Goal: Find specific page/section: Find specific page/section

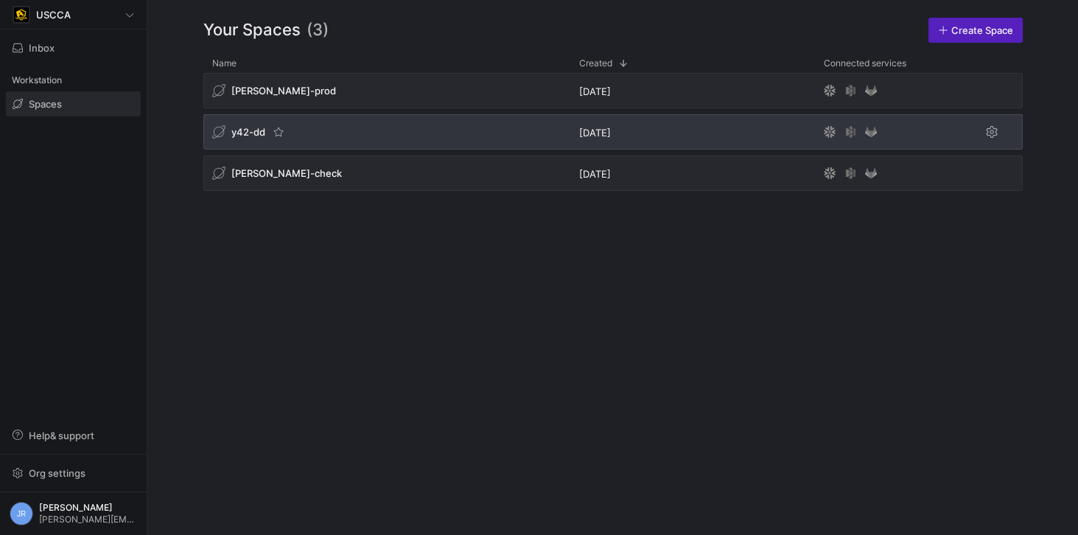
click at [248, 126] on span "y42-dd" at bounding box center [248, 132] width 34 height 12
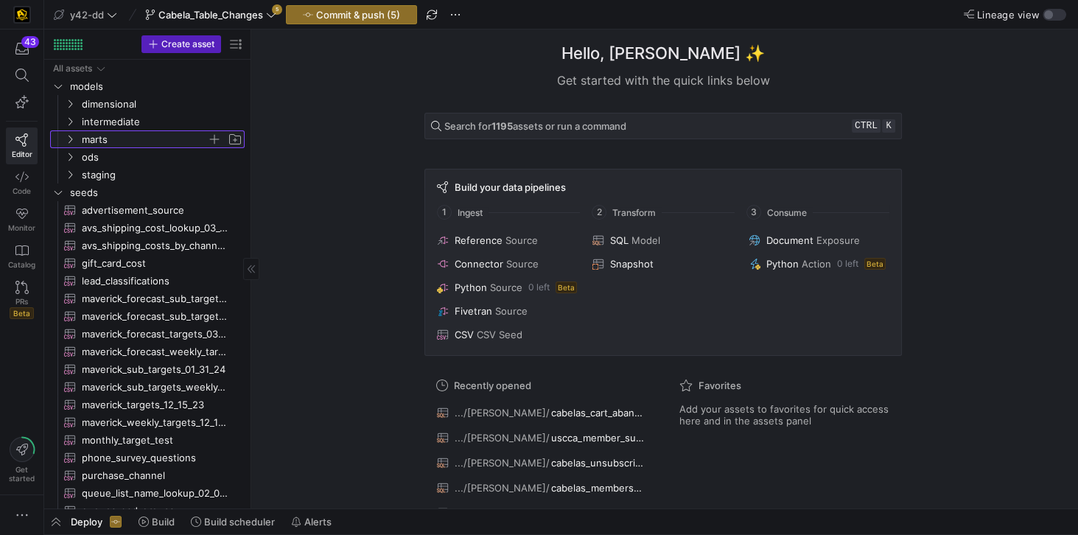
click at [111, 142] on span "marts" at bounding box center [144, 139] width 125 height 17
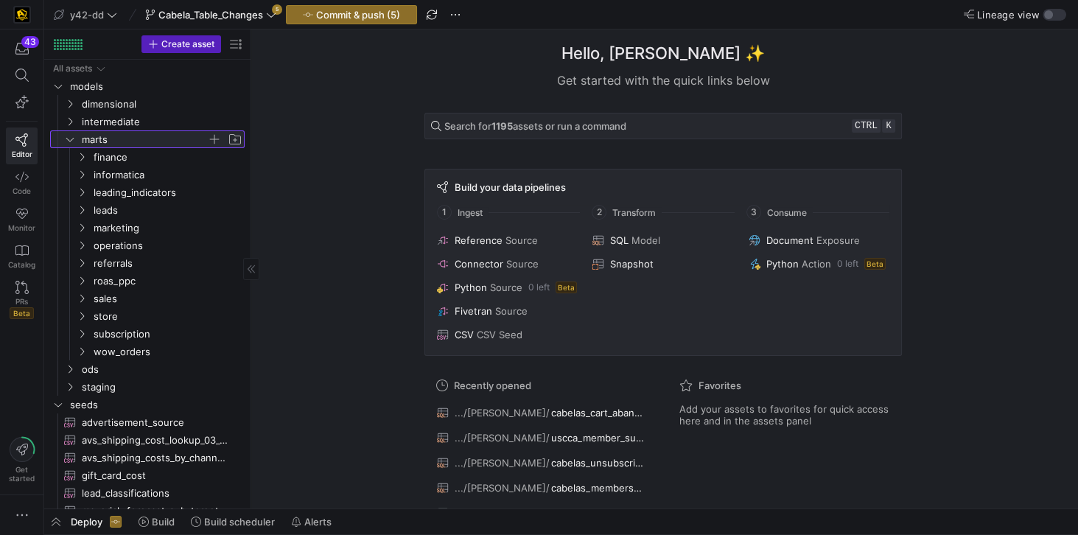
click at [111, 142] on span "marts" at bounding box center [144, 139] width 125 height 17
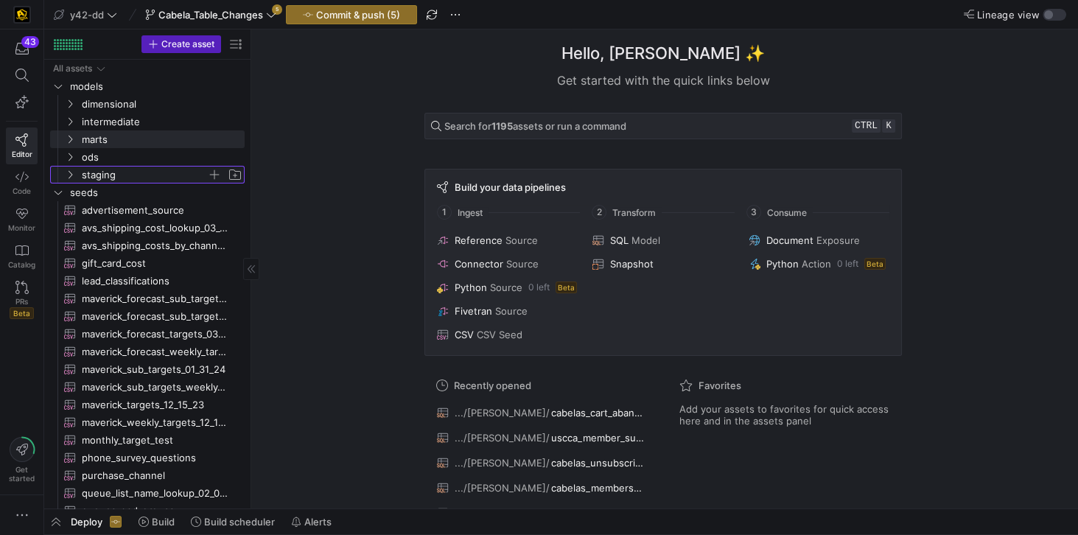
click at [107, 172] on span "staging" at bounding box center [144, 175] width 125 height 17
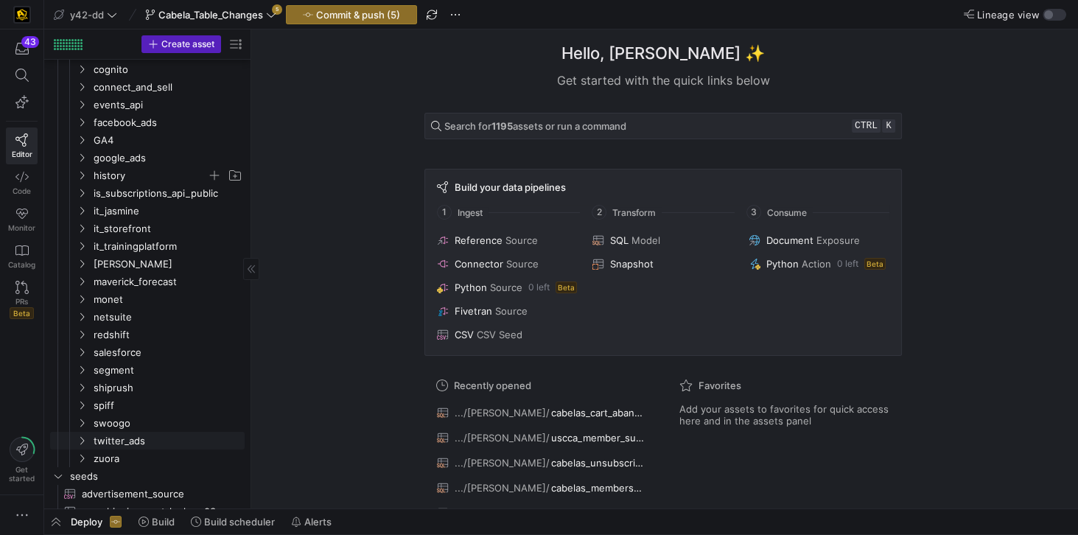
scroll to position [295, 0]
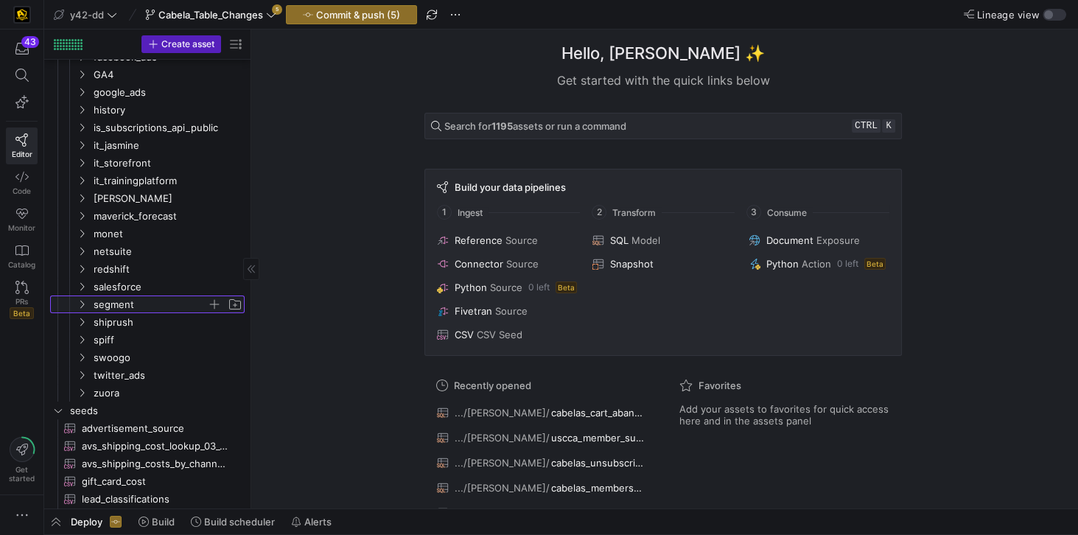
click at [119, 307] on span "segment" at bounding box center [150, 304] width 113 height 17
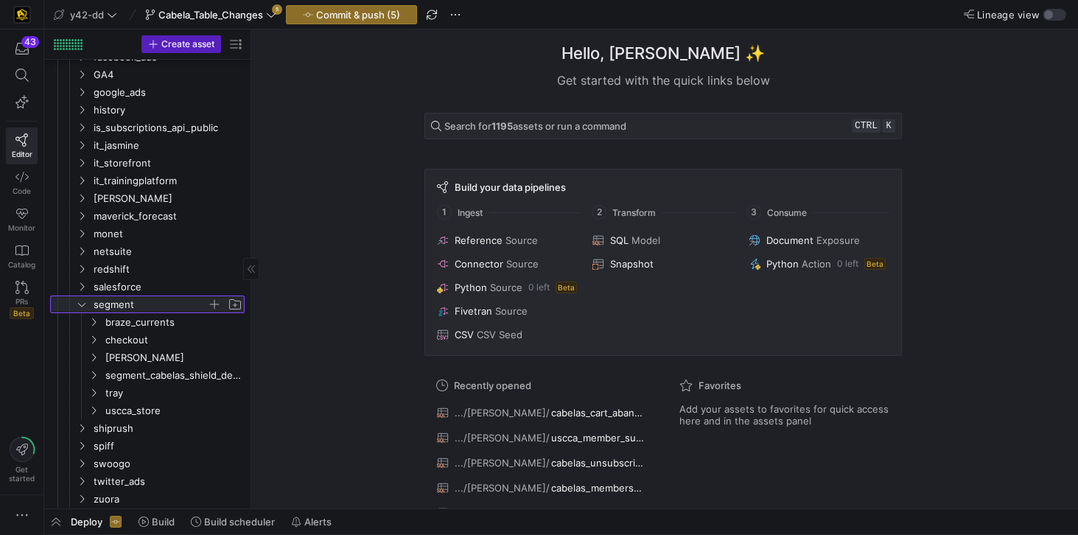
click at [119, 307] on span "segment" at bounding box center [150, 304] width 113 height 17
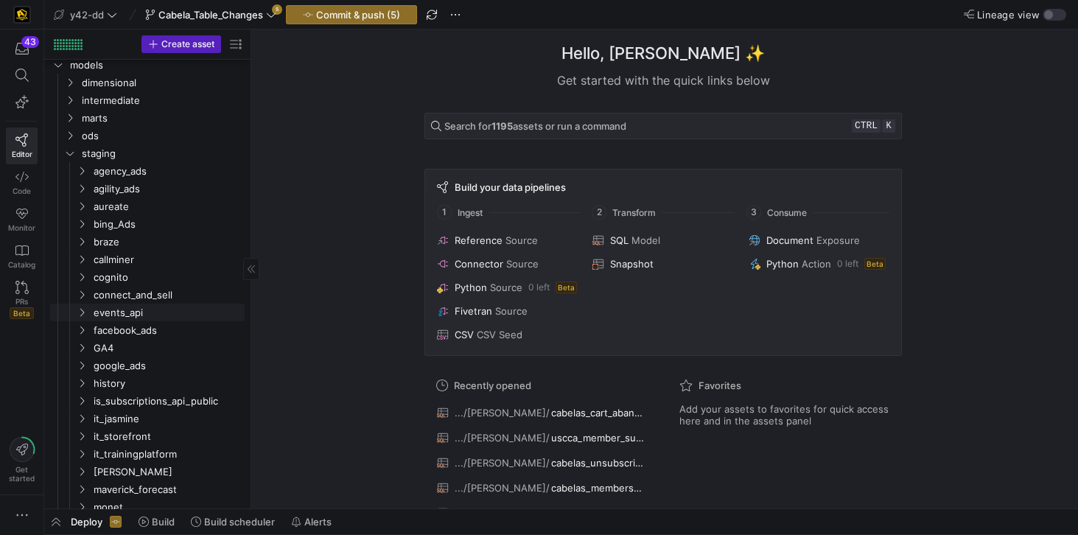
scroll to position [0, 0]
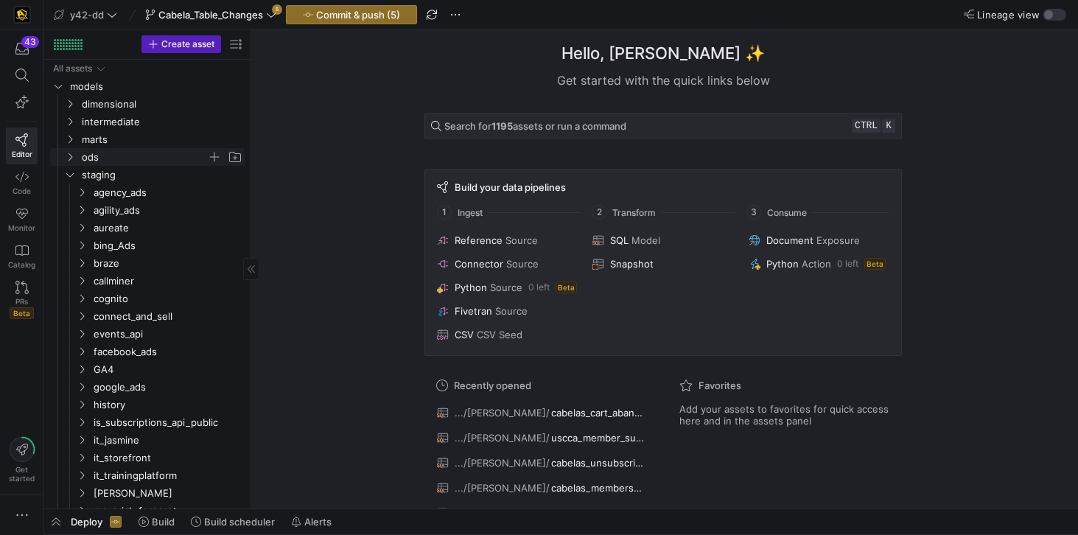
click at [104, 159] on span "ods" at bounding box center [144, 157] width 125 height 17
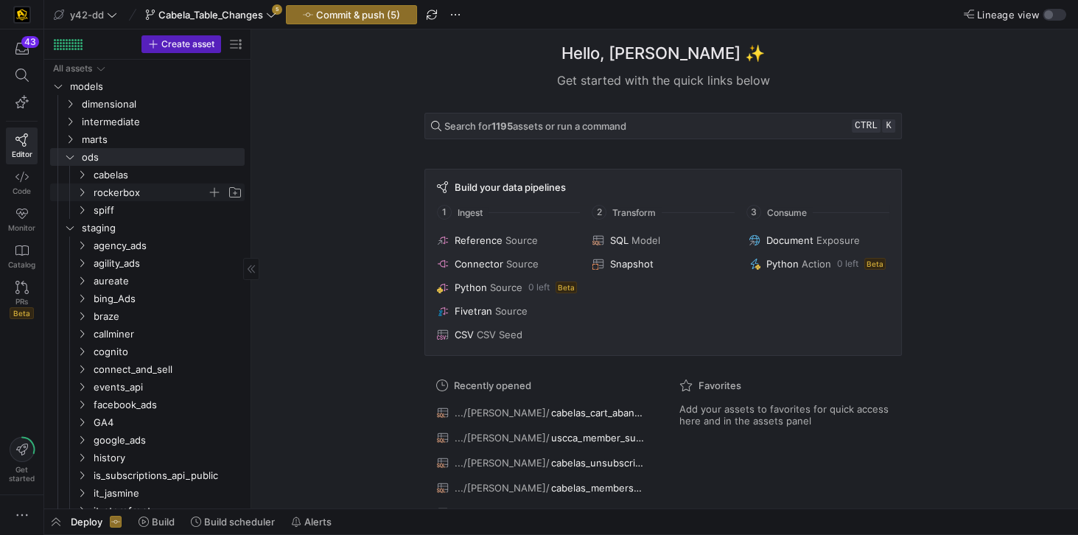
click at [116, 187] on span "rockerbox" at bounding box center [150, 192] width 113 height 17
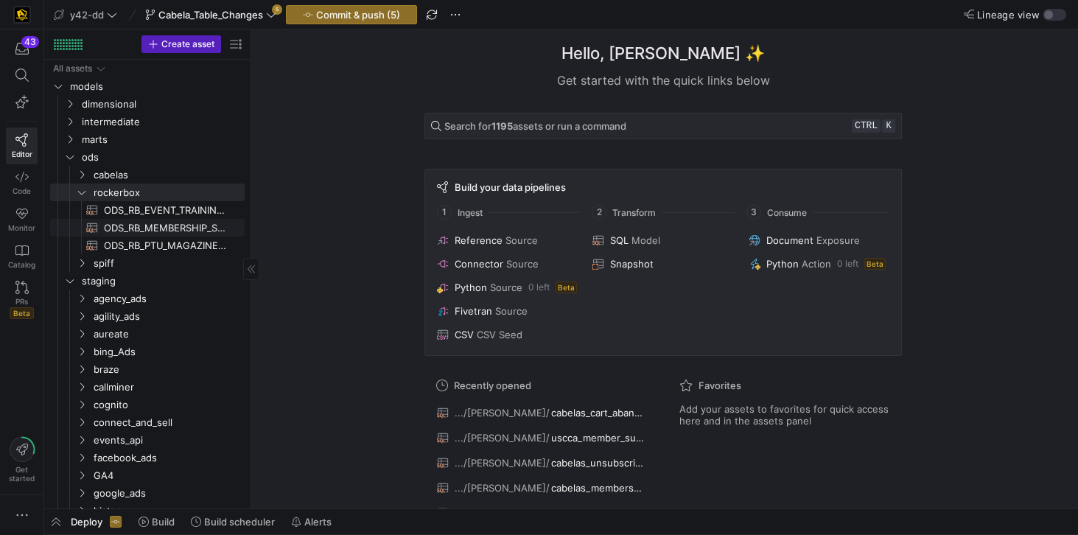
click at [170, 226] on span "ODS_RB_MEMBERSHIP_SALE​​​​​​​​​​" at bounding box center [166, 228] width 124 height 17
